Goal: Use online tool/utility: Utilize a website feature to perform a specific function

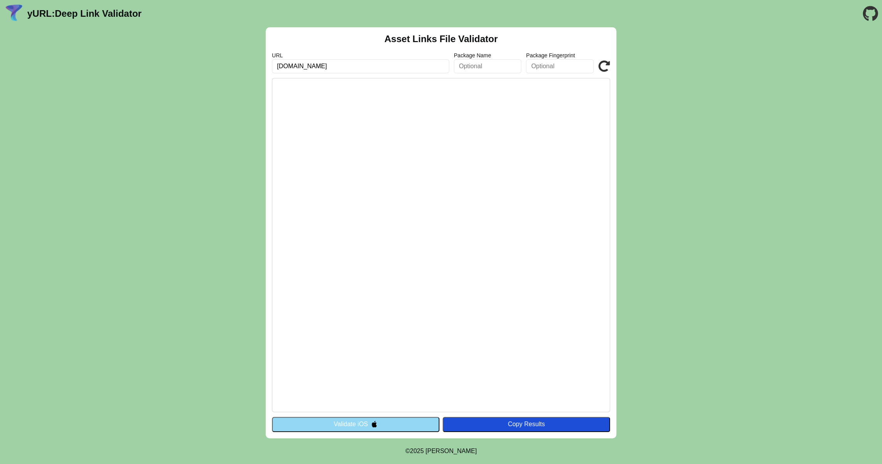
type input "[DOMAIN_NAME]"
click button "Validate" at bounding box center [0, 0] width 0 height 0
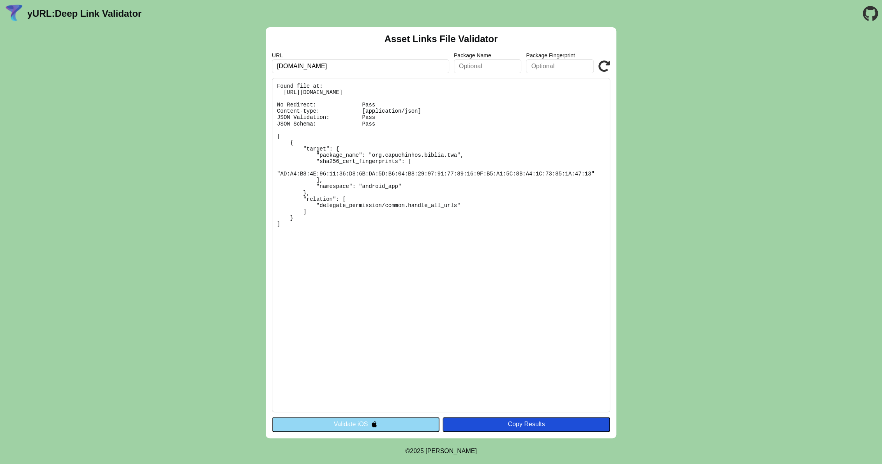
click at [489, 71] on input "text" at bounding box center [488, 66] width 68 height 14
click at [539, 67] on input "text" at bounding box center [560, 66] width 68 height 14
click at [374, 424] on img at bounding box center [374, 423] width 7 height 7
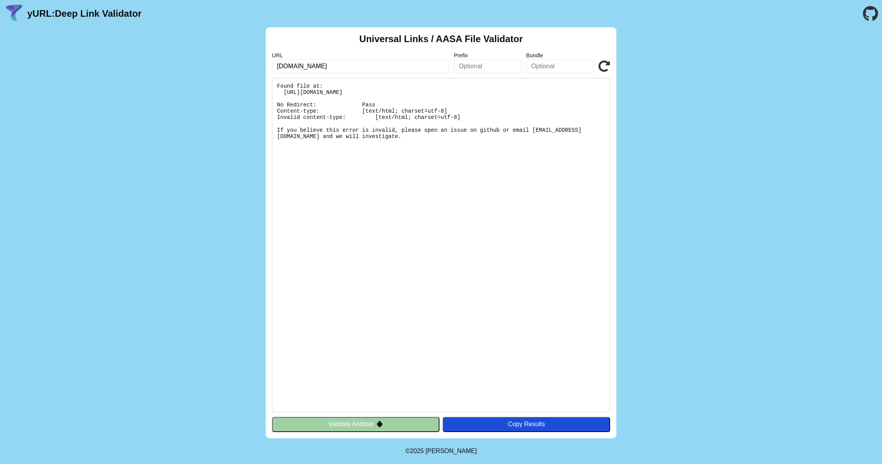
click at [383, 422] on img at bounding box center [379, 423] width 7 height 7
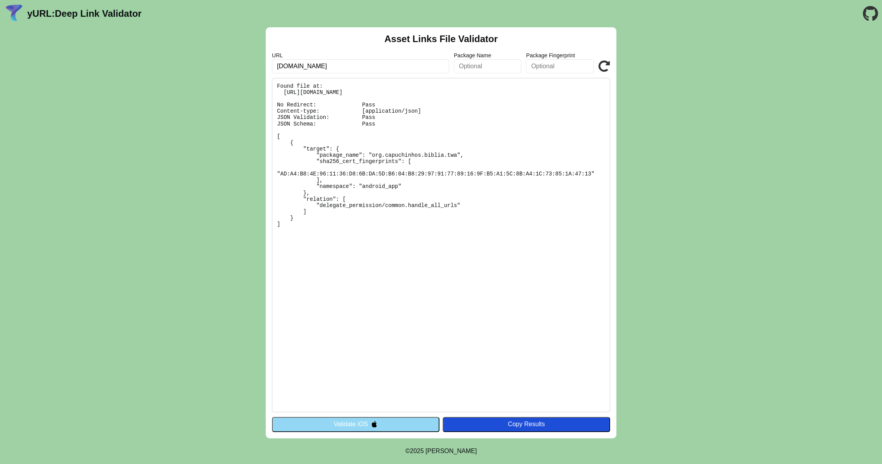
click at [404, 418] on button "Validate iOS" at bounding box center [356, 424] width 168 height 15
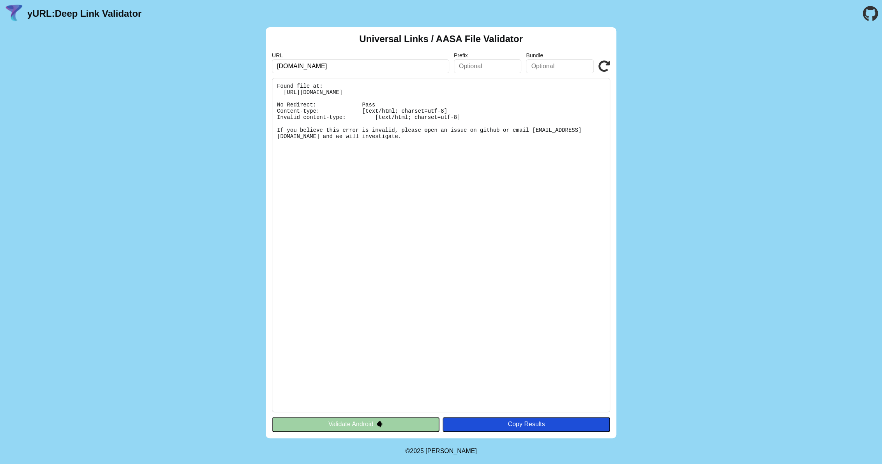
click at [403, 424] on button "Validate Android" at bounding box center [356, 424] width 168 height 15
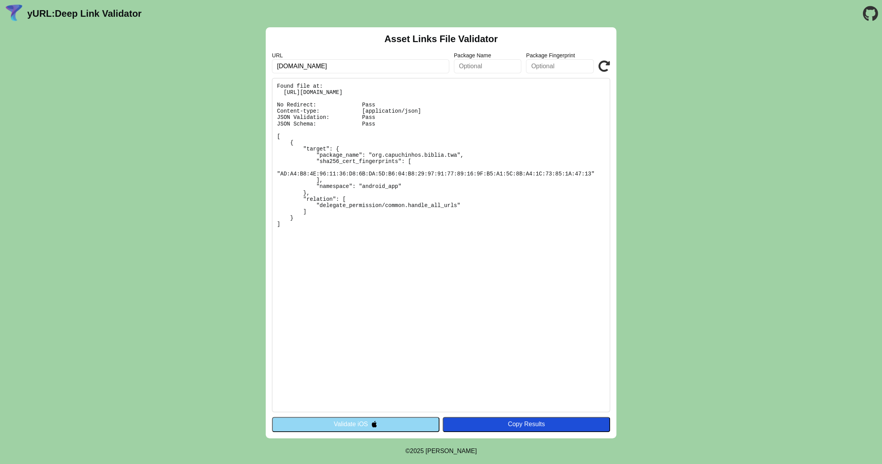
click at [503, 66] on input "text" at bounding box center [488, 66] width 68 height 14
